Goal: Information Seeking & Learning: Compare options

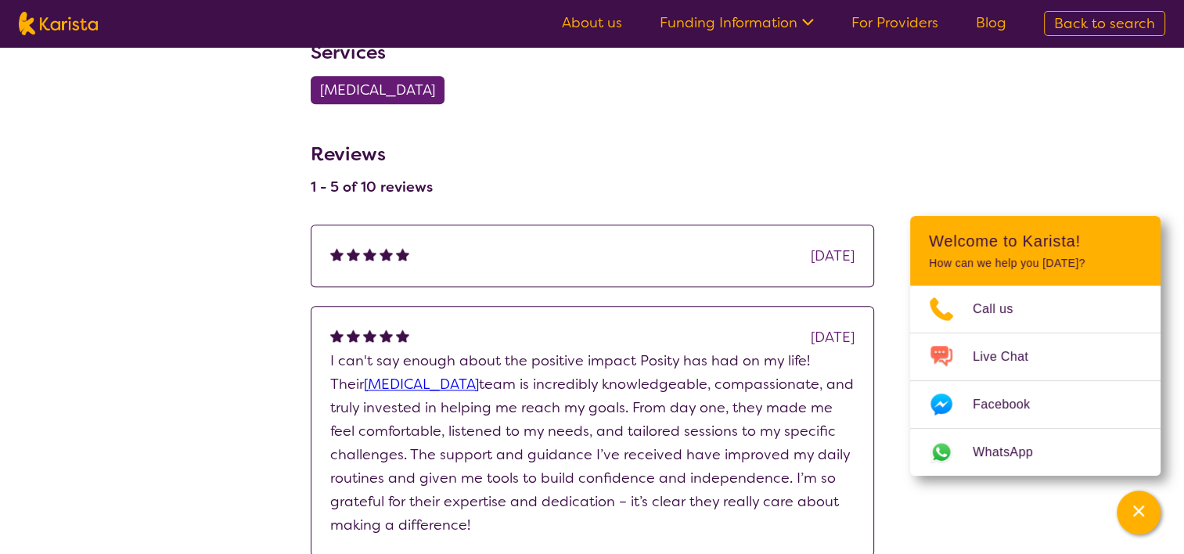
scroll to position [1408, 0]
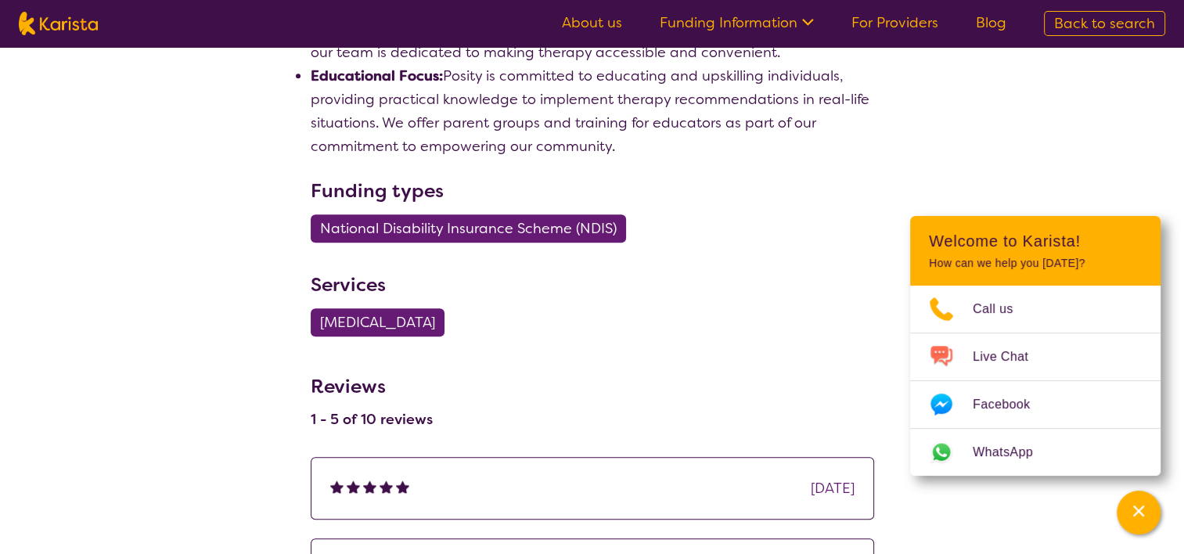
click at [682, 16] on link "Funding Information" at bounding box center [736, 22] width 154 height 19
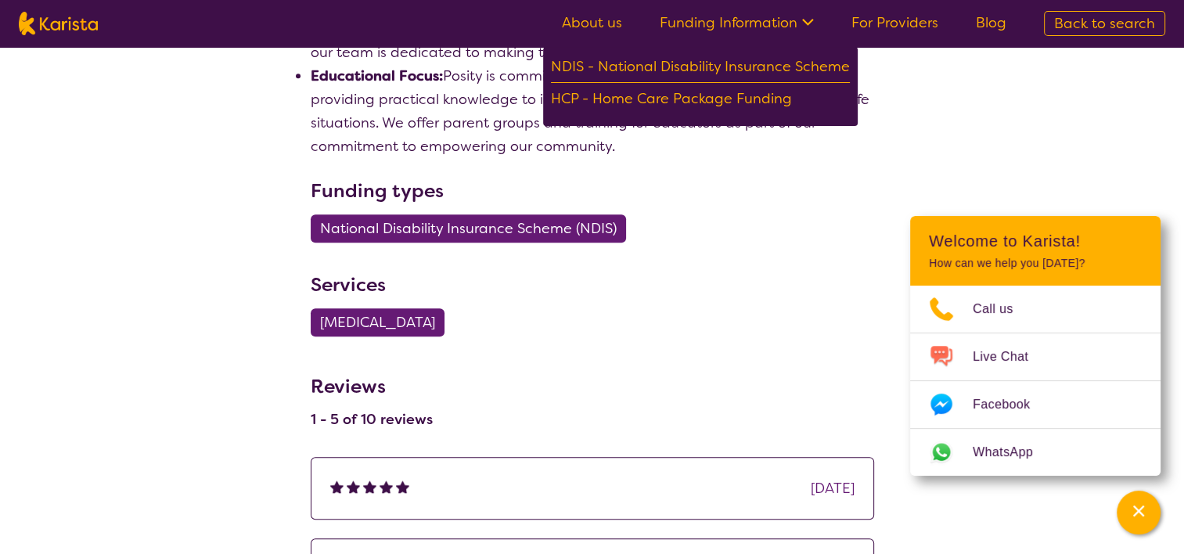
click at [666, 177] on h3 "Funding types" at bounding box center [592, 191] width 563 height 28
click at [854, 104] on div "NDIS - National Disability Insurance Scheme HCP - Home Care Package Funding" at bounding box center [700, 86] width 314 height 79
click at [59, 23] on img at bounding box center [58, 23] width 79 height 23
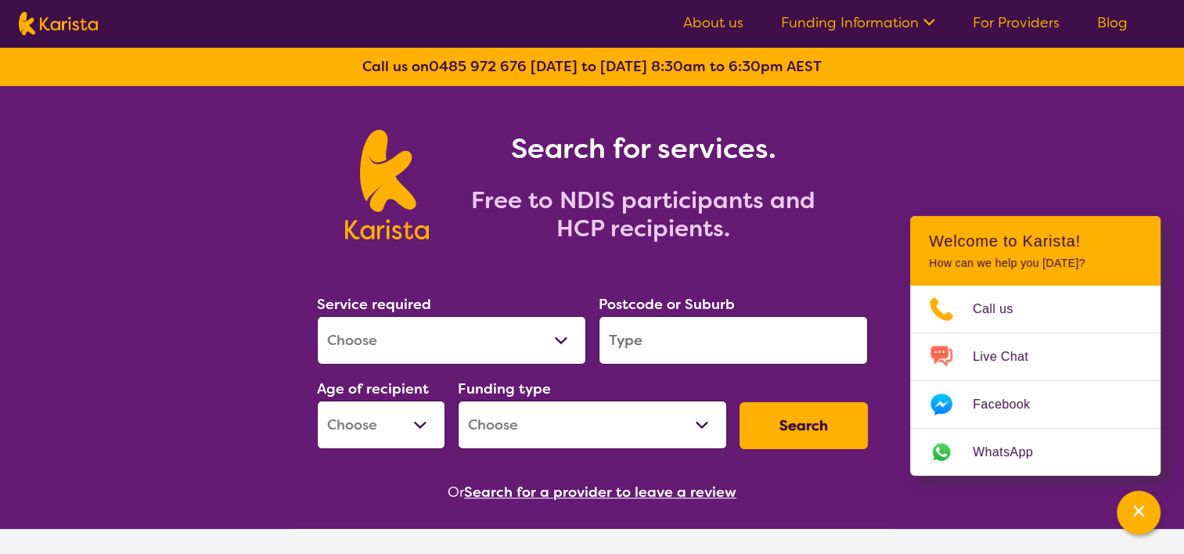
click at [408, 333] on select "Allied Health Assistant Assessment ([MEDICAL_DATA] or [MEDICAL_DATA]) Behaviour…" at bounding box center [451, 340] width 269 height 49
select select "[MEDICAL_DATA]"
click at [317, 316] on select "Allied Health Assistant Assessment ([MEDICAL_DATA] or [MEDICAL_DATA]) Behaviour…" at bounding box center [451, 340] width 269 height 49
click at [628, 327] on input "search" at bounding box center [732, 340] width 269 height 49
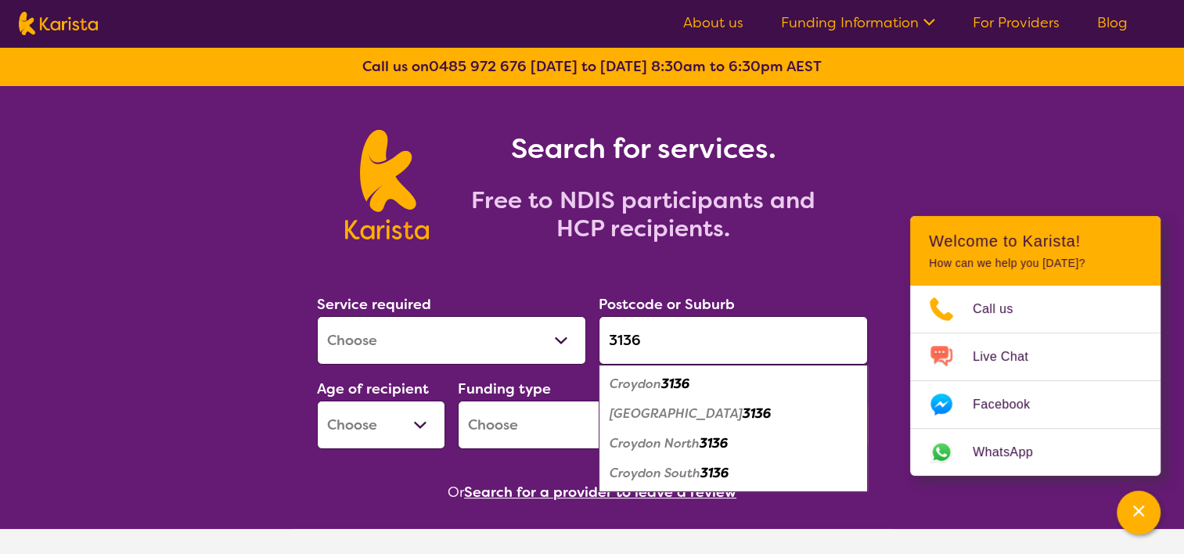
type input "3136"
click at [653, 387] on em "Croydon" at bounding box center [635, 383] width 52 height 16
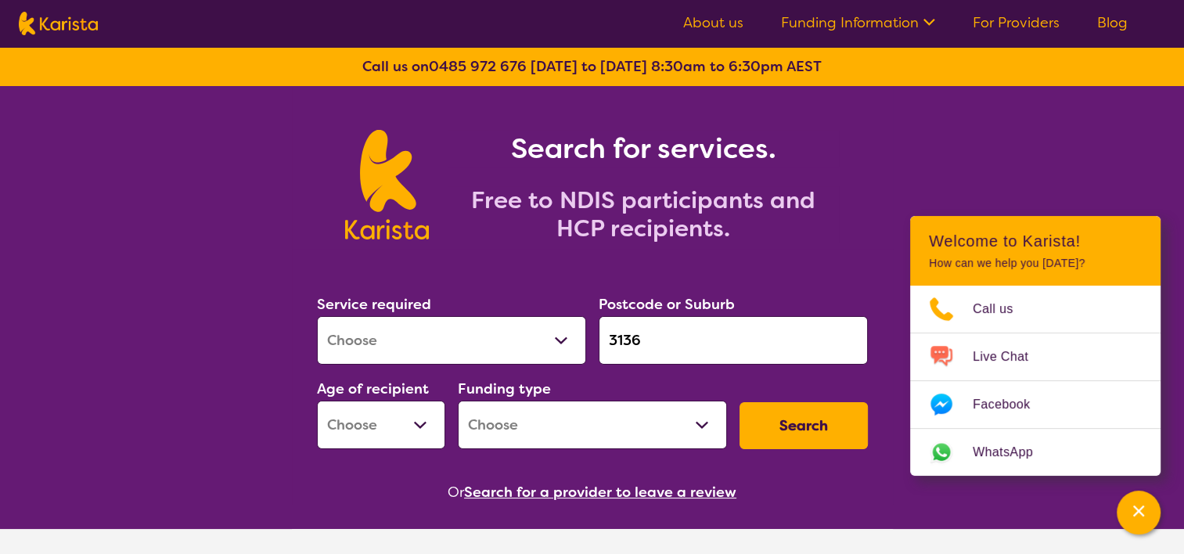
click at [405, 425] on select "Early Childhood - 0 to 9 Child - 10 to 11 Adolescent - 12 to 17 Adult - 18 to 6…" at bounding box center [381, 425] width 128 height 49
select select "EC"
click at [317, 401] on select "Early Childhood - 0 to 9 Child - 10 to 11 Adolescent - 12 to 17 Adult - 18 to 6…" at bounding box center [381, 425] width 128 height 49
click at [552, 435] on select "Home Care Package (HCP) National Disability Insurance Scheme (NDIS) I don't know" at bounding box center [592, 425] width 269 height 49
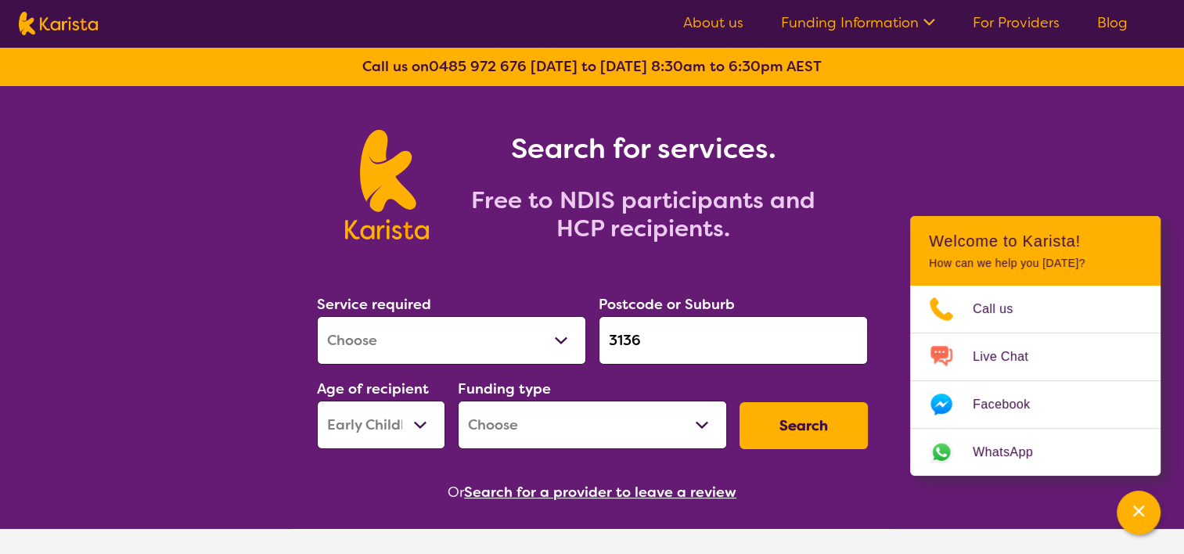
click at [552, 435] on select "Home Care Package (HCP) National Disability Insurance Scheme (NDIS) I don't know" at bounding box center [592, 425] width 269 height 49
select select "NDIS"
click at [458, 401] on select "Home Care Package (HCP) National Disability Insurance Scheme (NDIS) I don't know" at bounding box center [592, 425] width 269 height 49
click at [796, 429] on button "Search" at bounding box center [803, 425] width 128 height 47
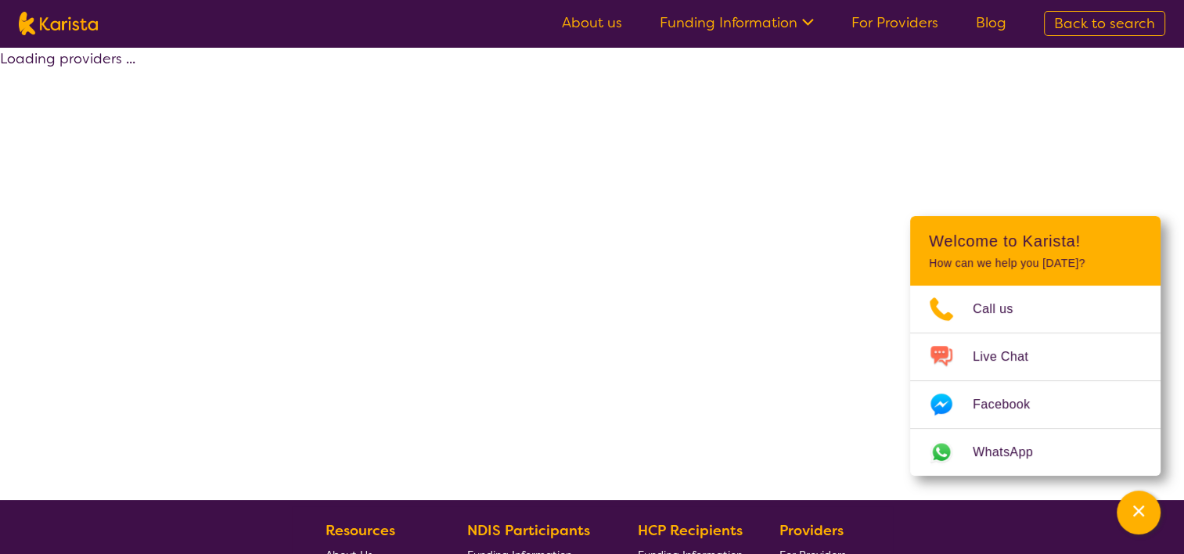
select select "by_score"
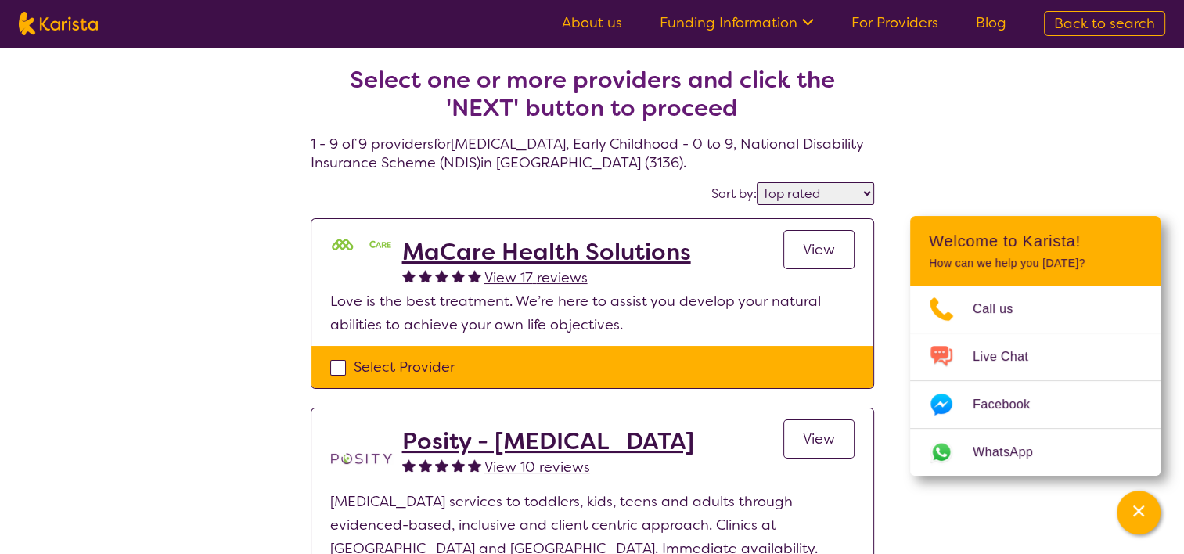
scroll to position [78, 0]
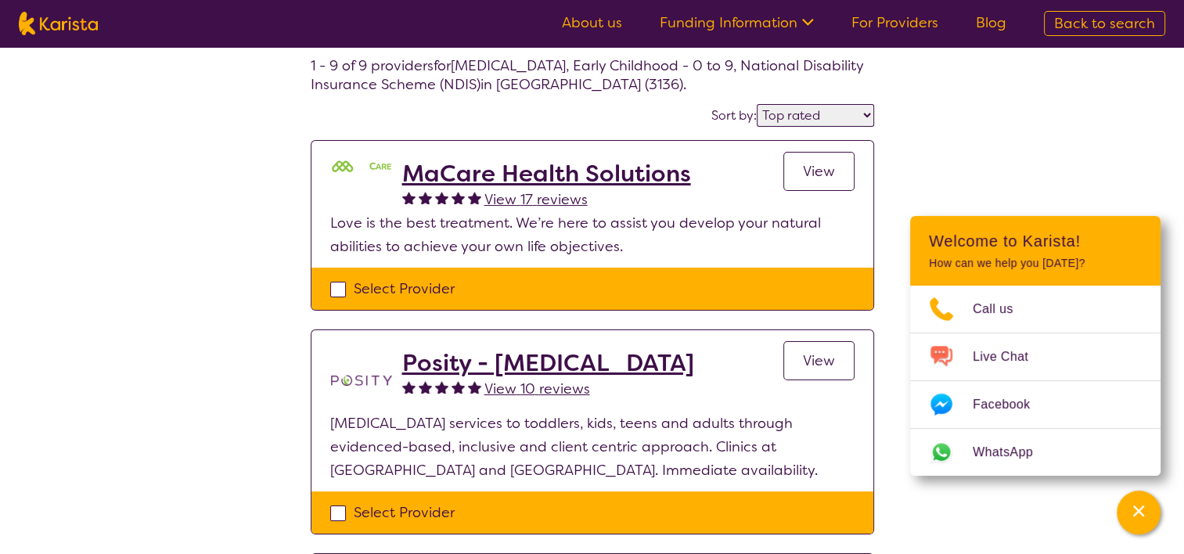
click at [778, 183] on div "MaCare Health Solutions View 17 reviews View" at bounding box center [628, 186] width 452 height 52
click at [792, 181] on link "View" at bounding box center [818, 171] width 71 height 39
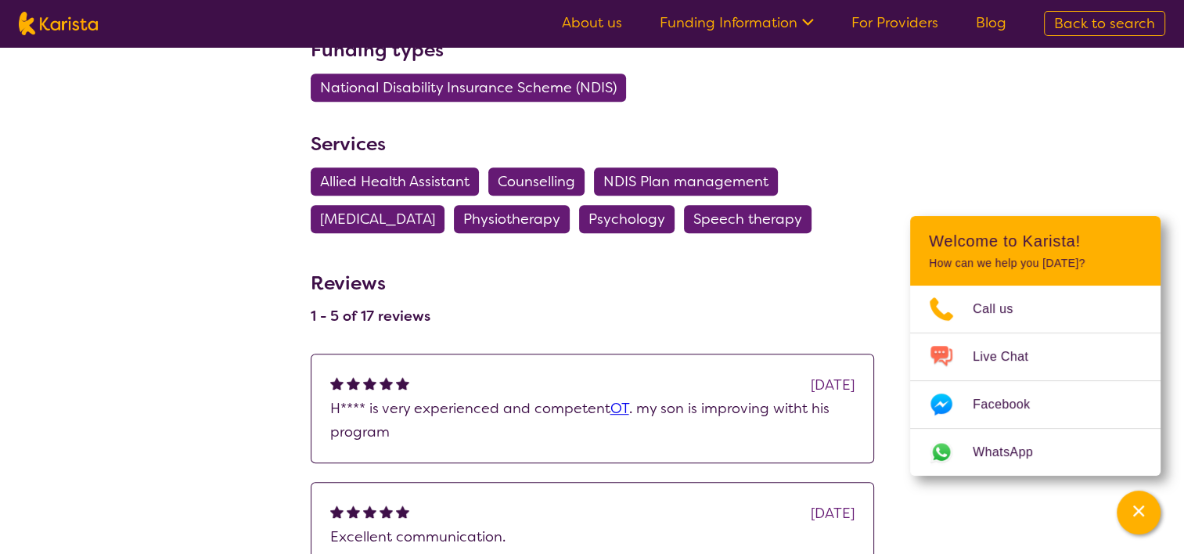
scroll to position [939, 0]
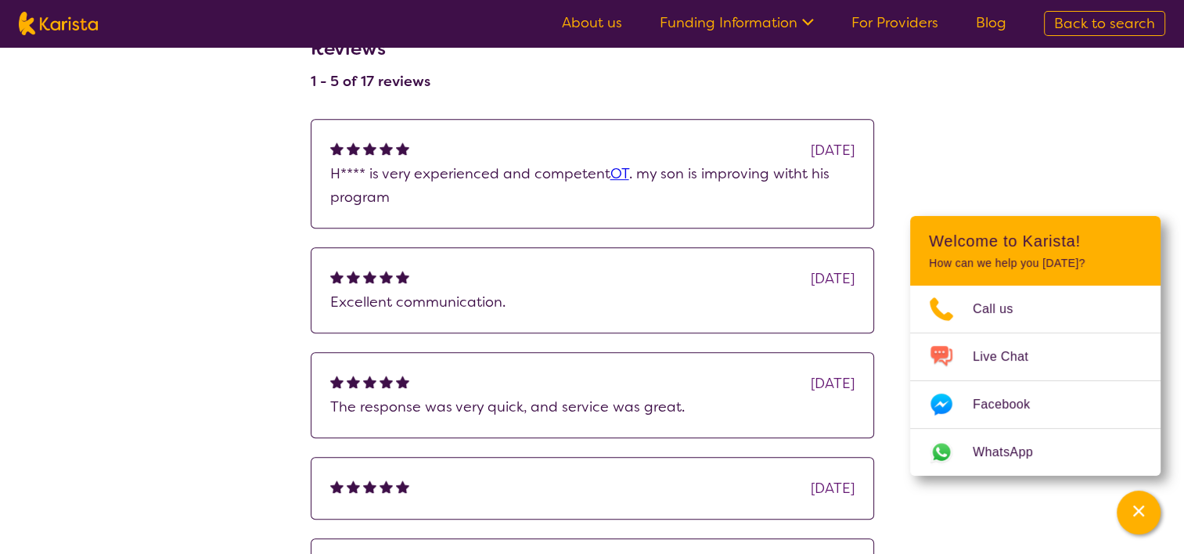
select select "by_score"
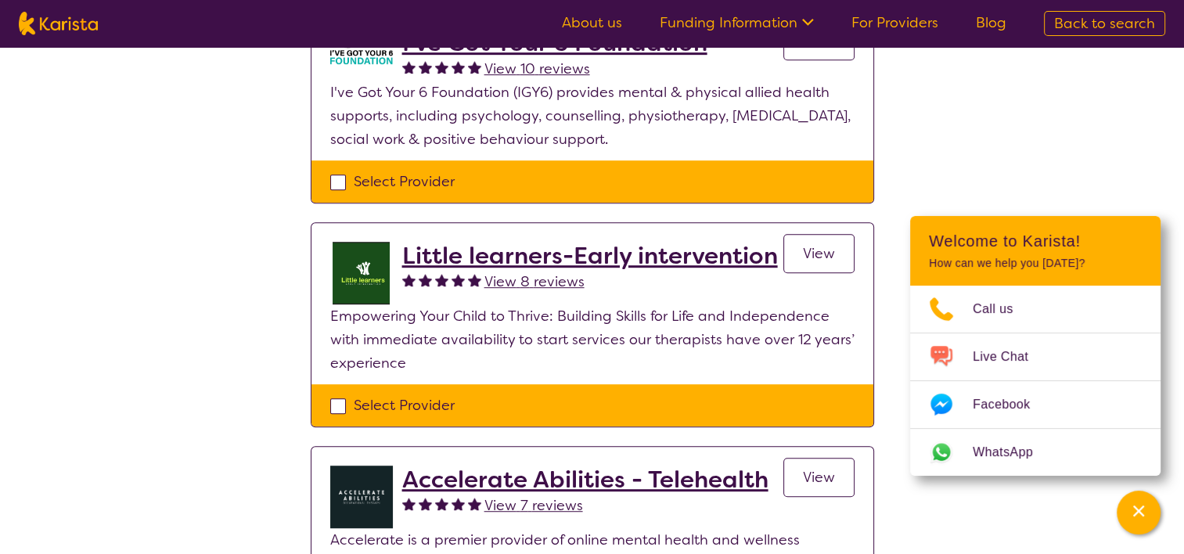
scroll to position [939, 0]
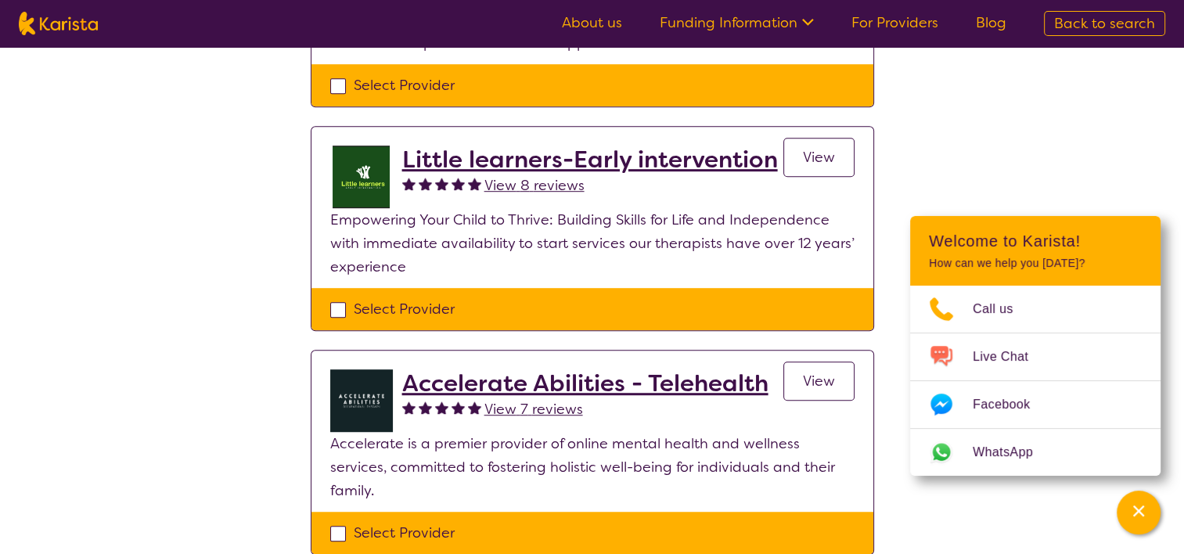
click at [634, 166] on h2 "Little learners-Early intervention" at bounding box center [589, 160] width 375 height 28
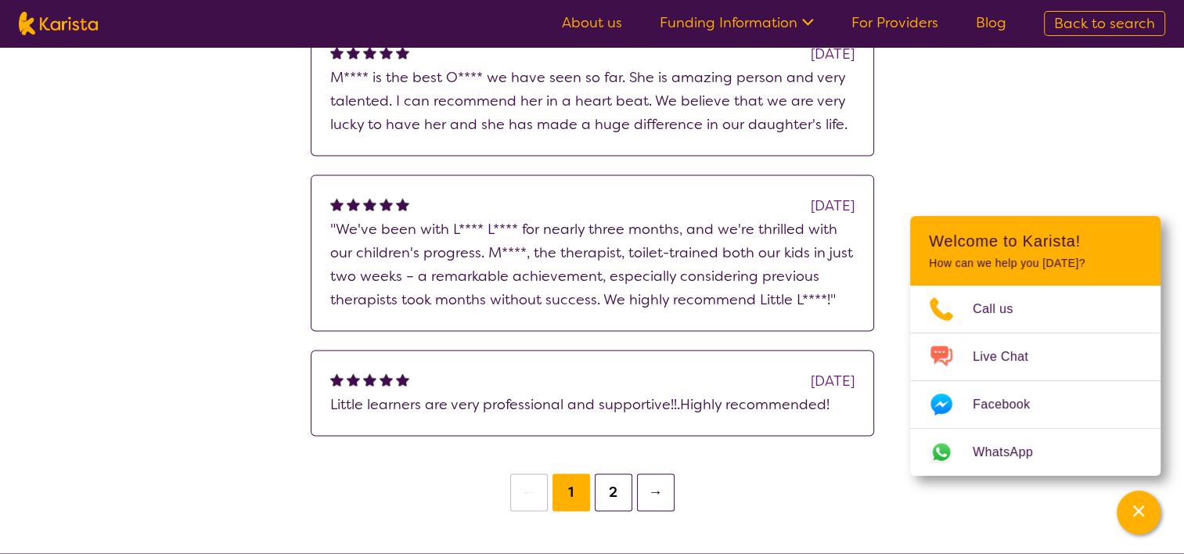
scroll to position [2269, 0]
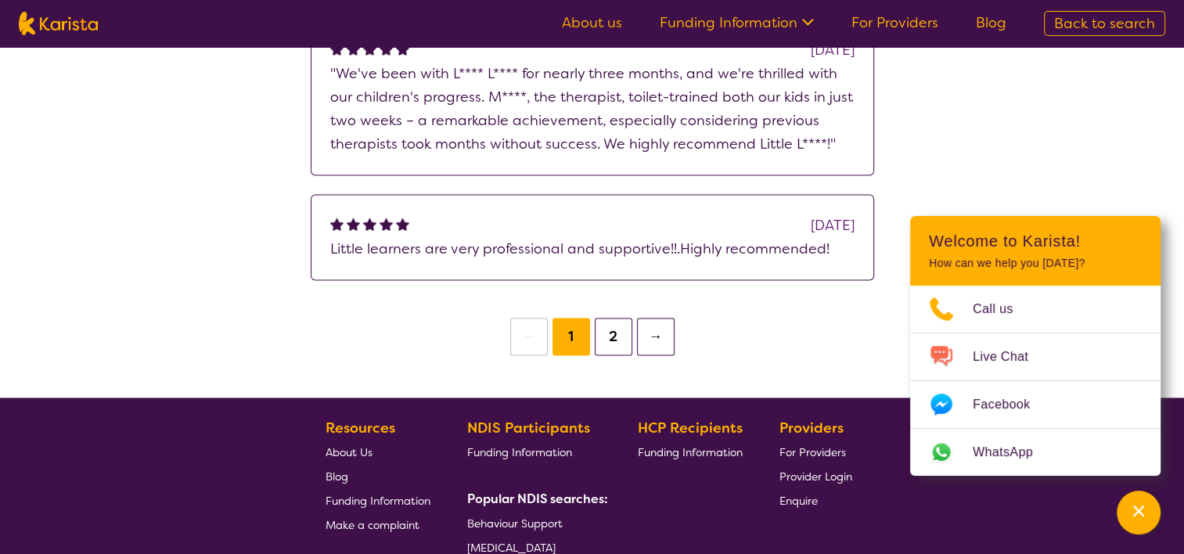
click at [621, 318] on button "2" at bounding box center [614, 337] width 38 height 38
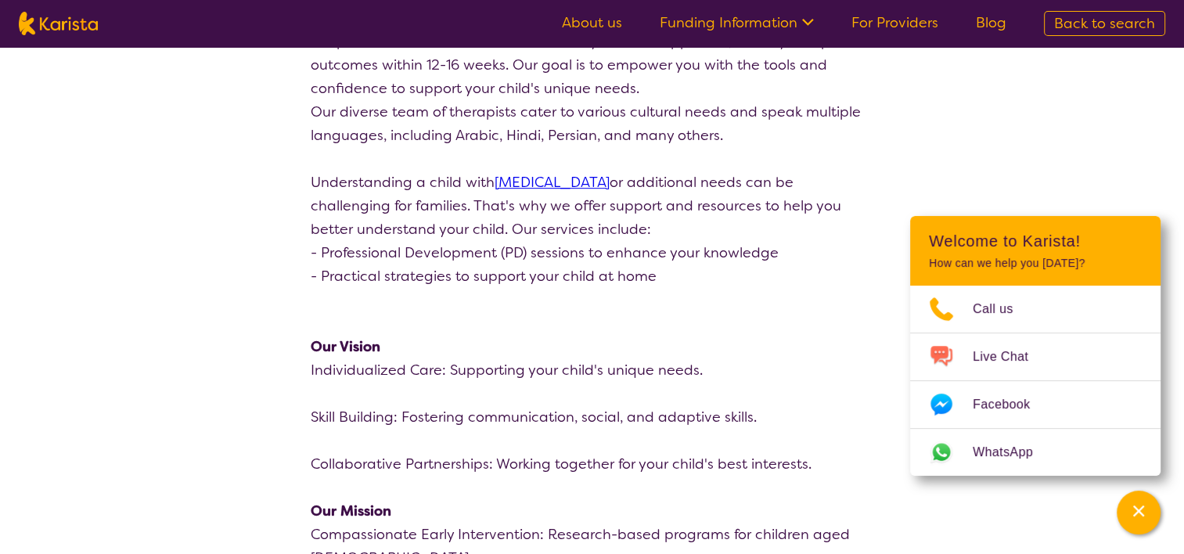
scroll to position [1095, 0]
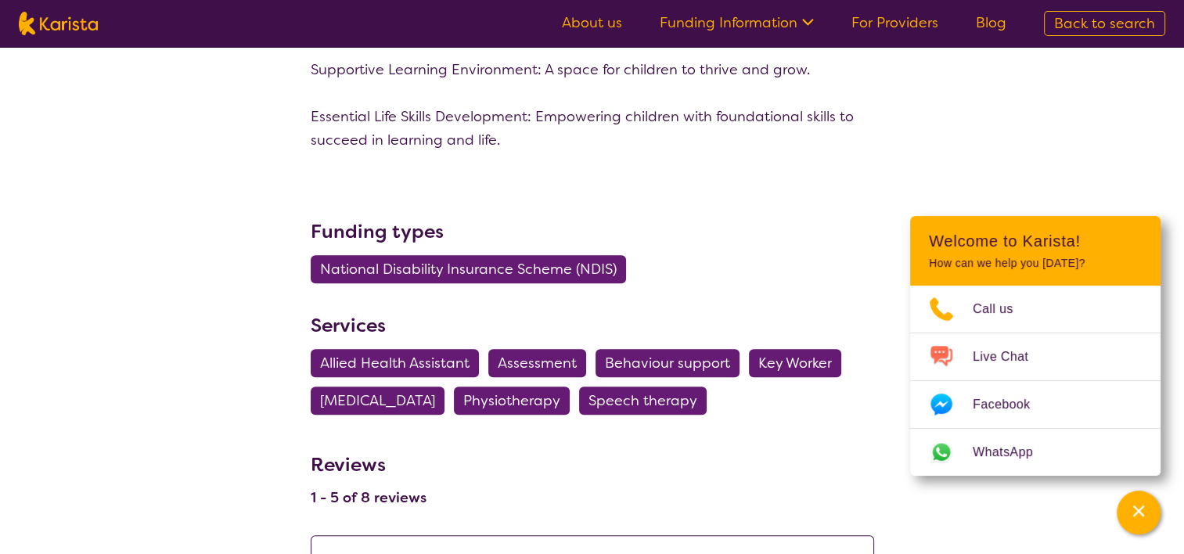
scroll to position [1252, 0]
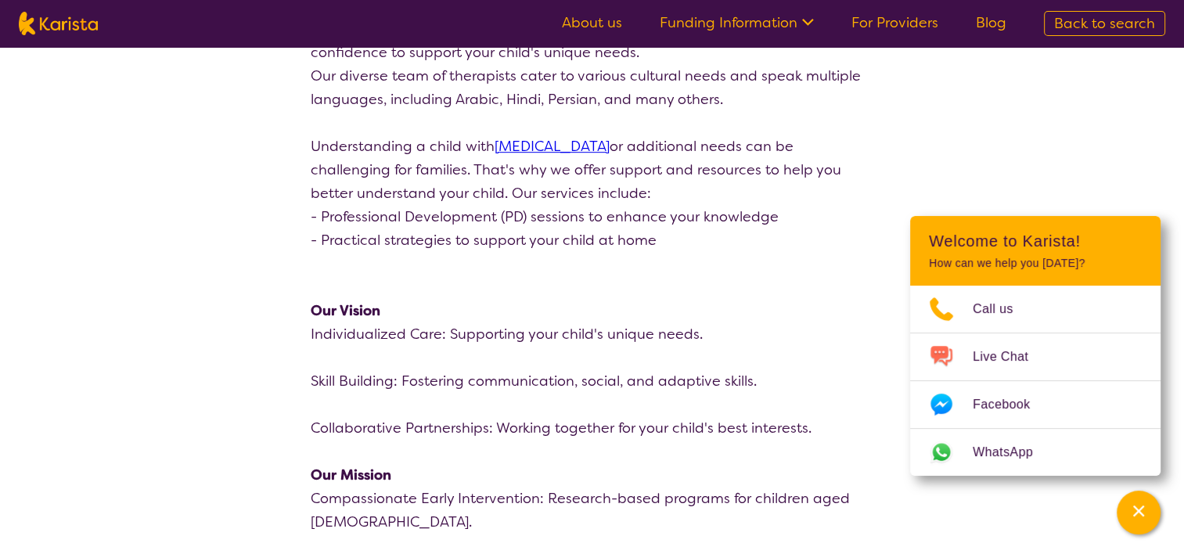
select select "by_score"
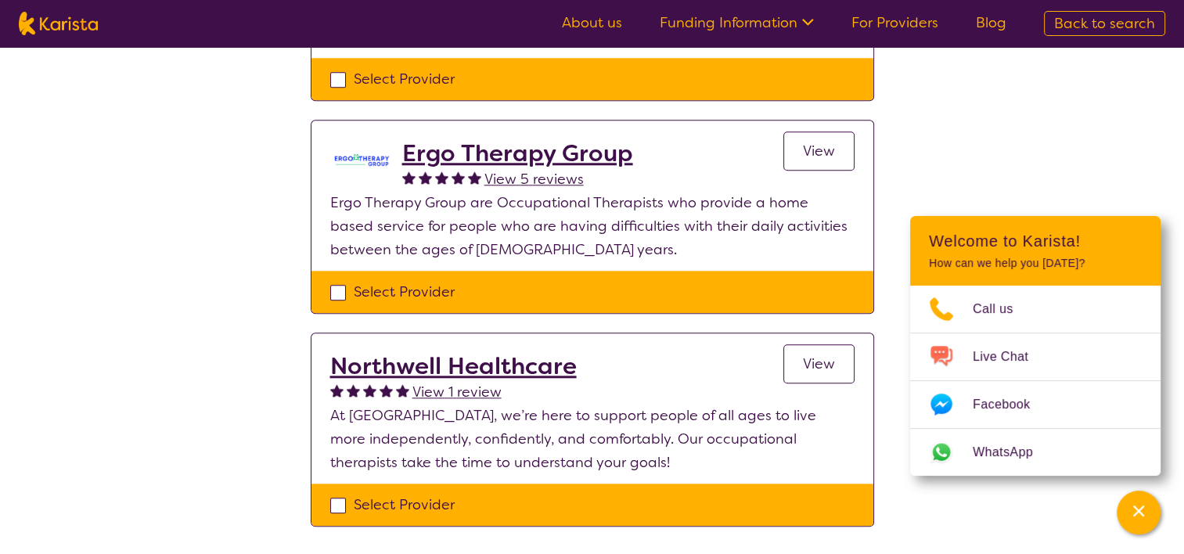
scroll to position [1518, 0]
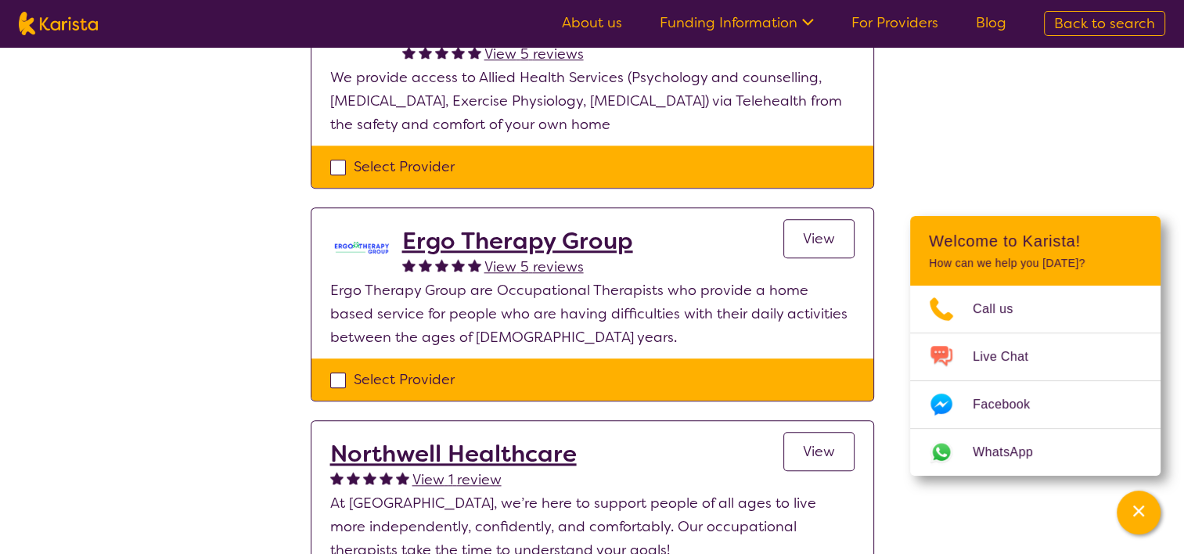
click at [588, 227] on h2 "Ergo Therapy Group" at bounding box center [517, 241] width 231 height 28
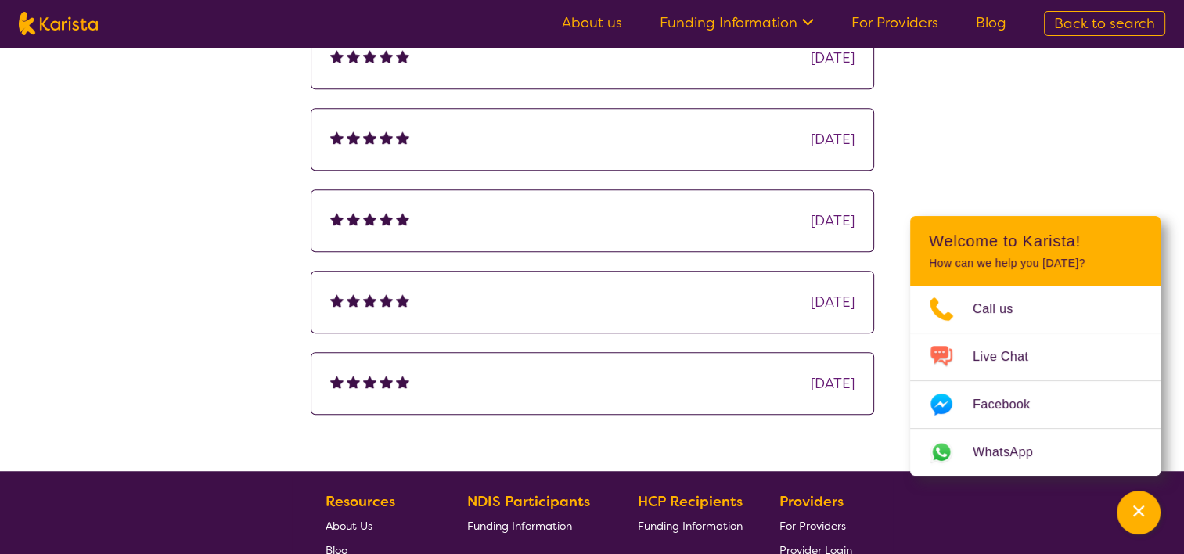
scroll to position [1252, 0]
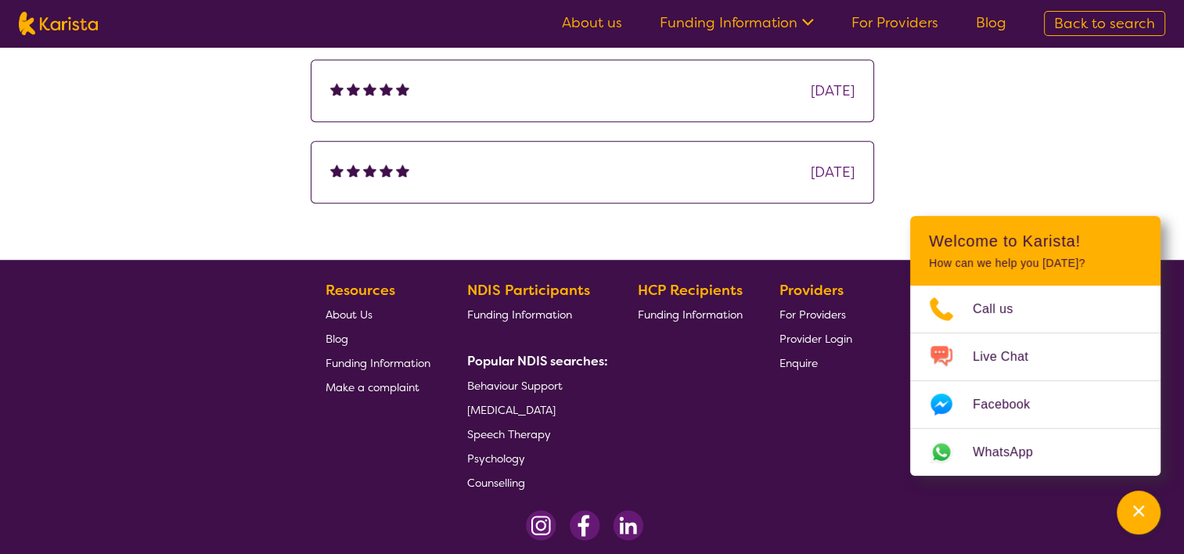
select select "by_score"
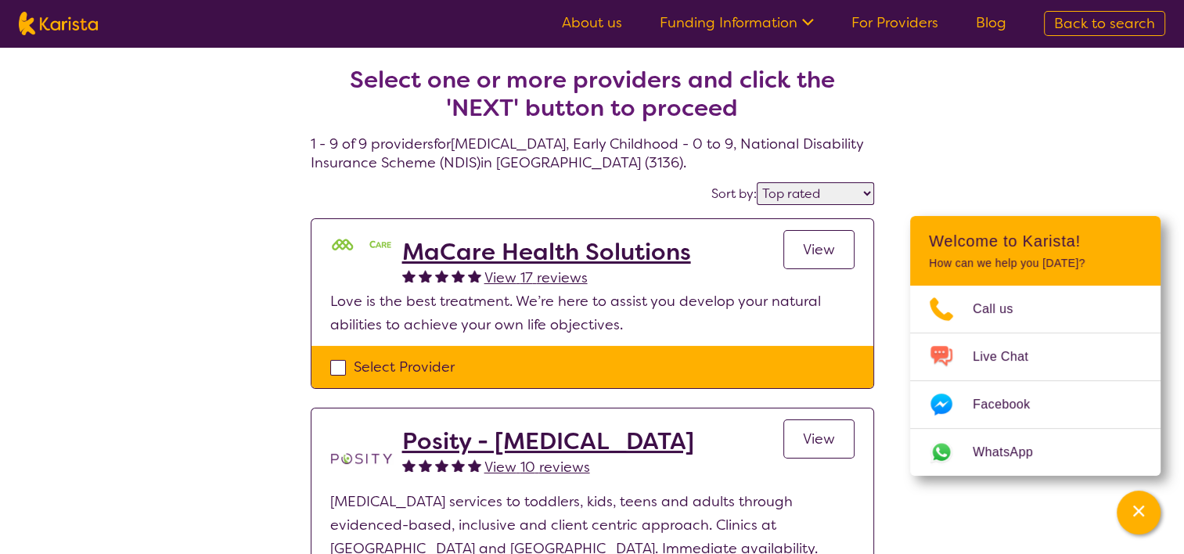
select select "[MEDICAL_DATA]"
select select "EC"
select select "NDIS"
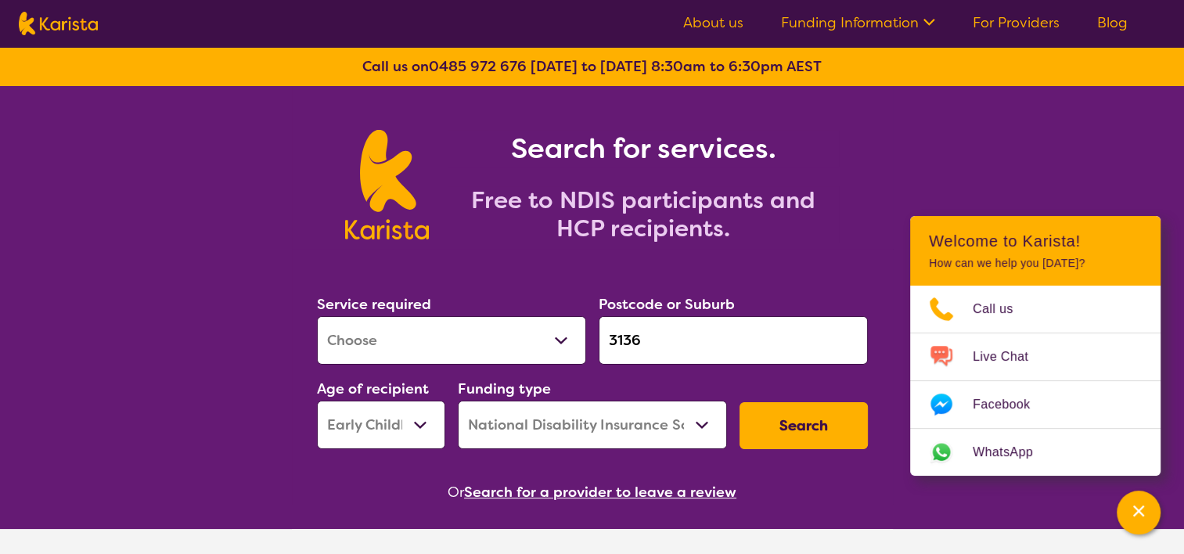
click at [435, 344] on select "Allied Health Assistant Assessment ([MEDICAL_DATA] or [MEDICAL_DATA]) Behaviour…" at bounding box center [451, 340] width 269 height 49
select select "Speech therapy"
click at [317, 316] on select "Allied Health Assistant Assessment ([MEDICAL_DATA] or [MEDICAL_DATA]) Behaviour…" at bounding box center [451, 340] width 269 height 49
click at [798, 434] on button "Search" at bounding box center [803, 425] width 128 height 47
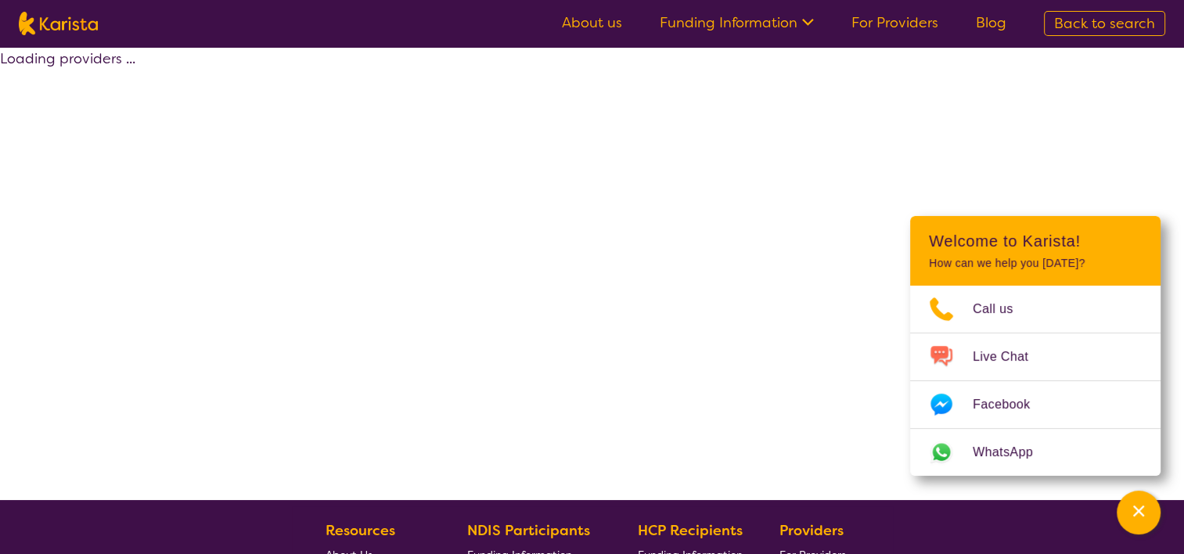
select select "by_score"
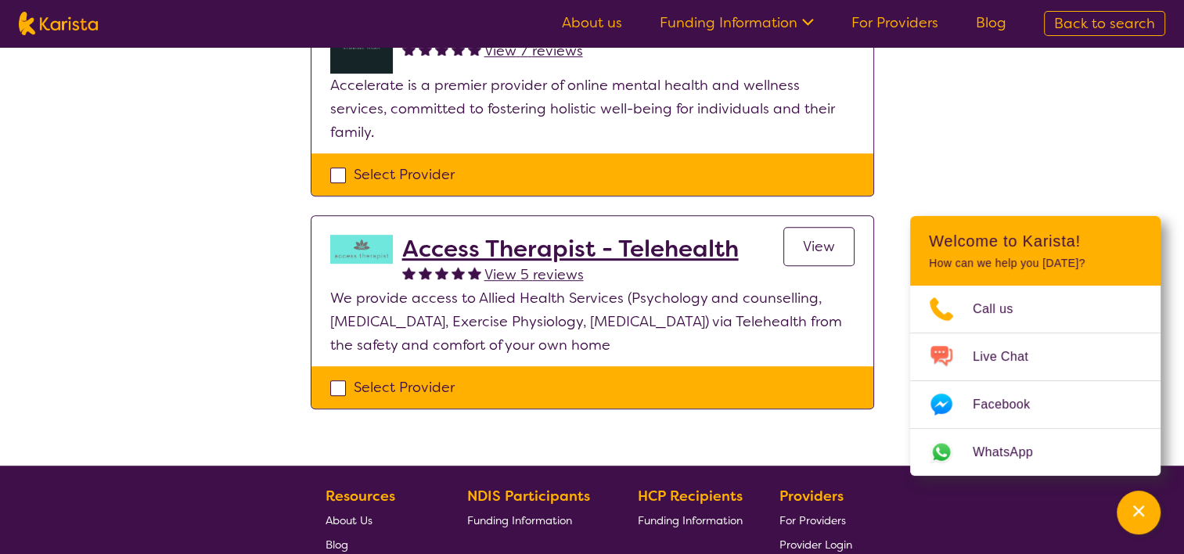
scroll to position [861, 0]
